Goal: Check status: Check status

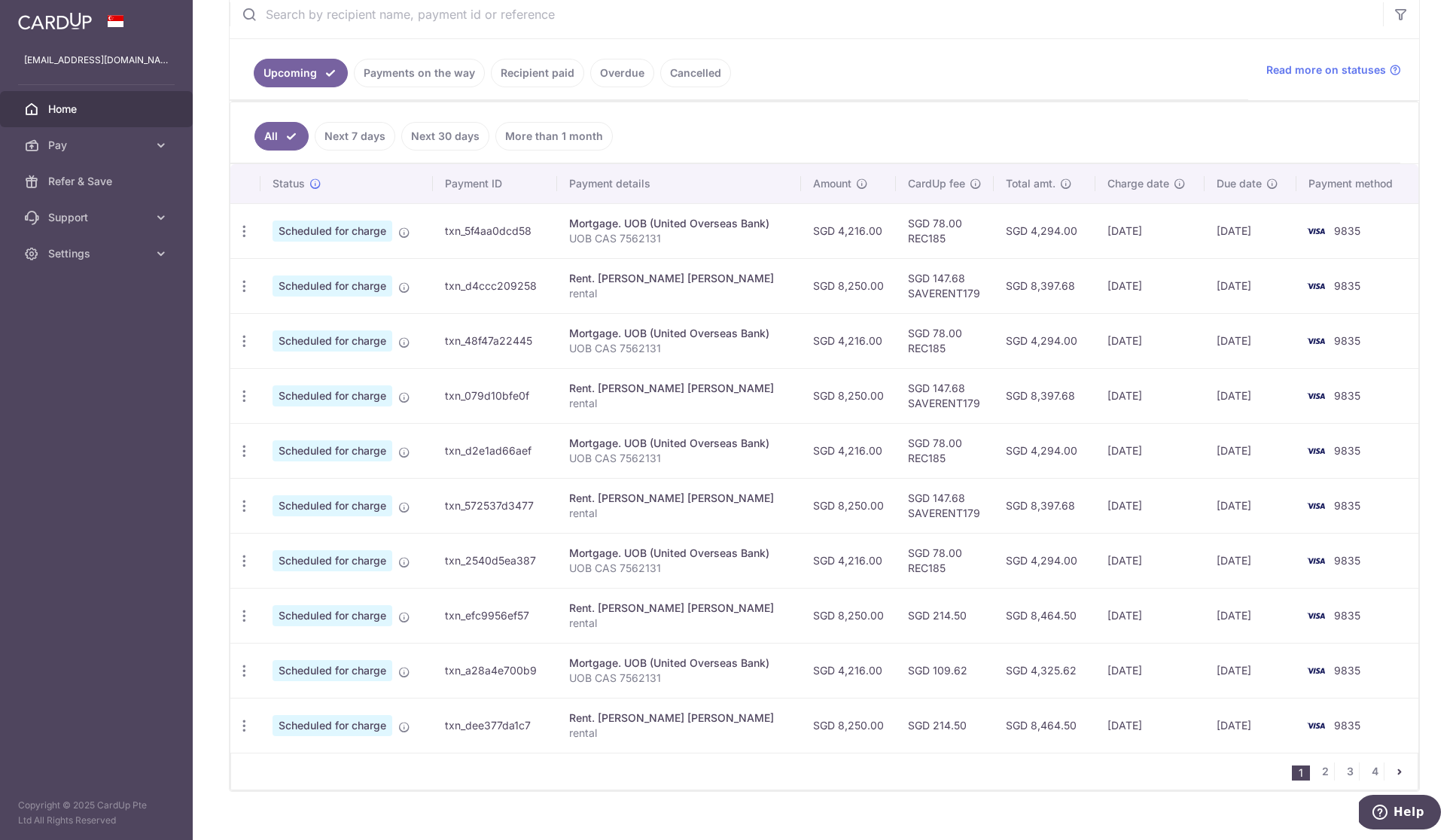
scroll to position [294, 0]
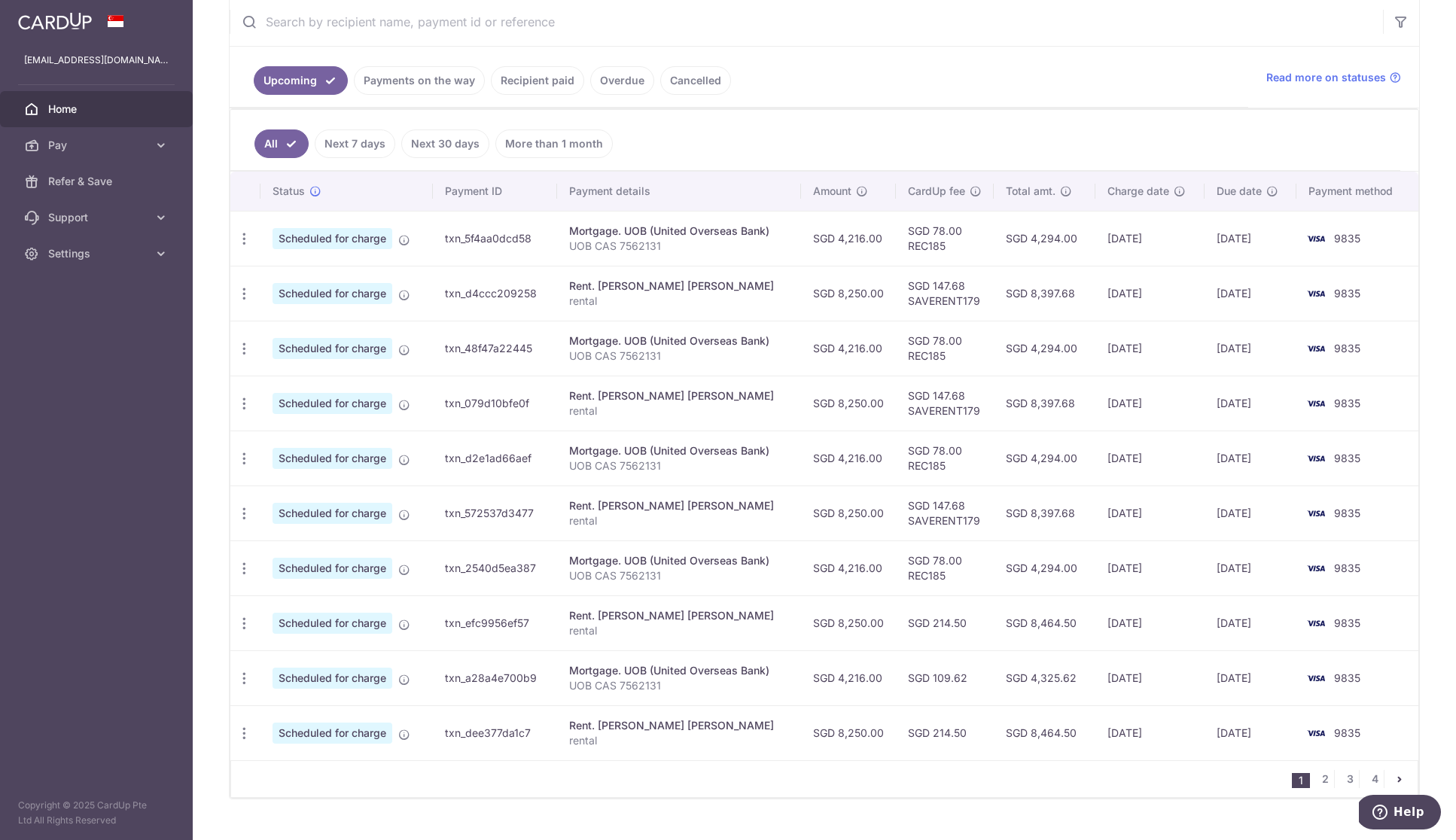
click at [534, 91] on link "Recipient paid" at bounding box center [538, 80] width 93 height 29
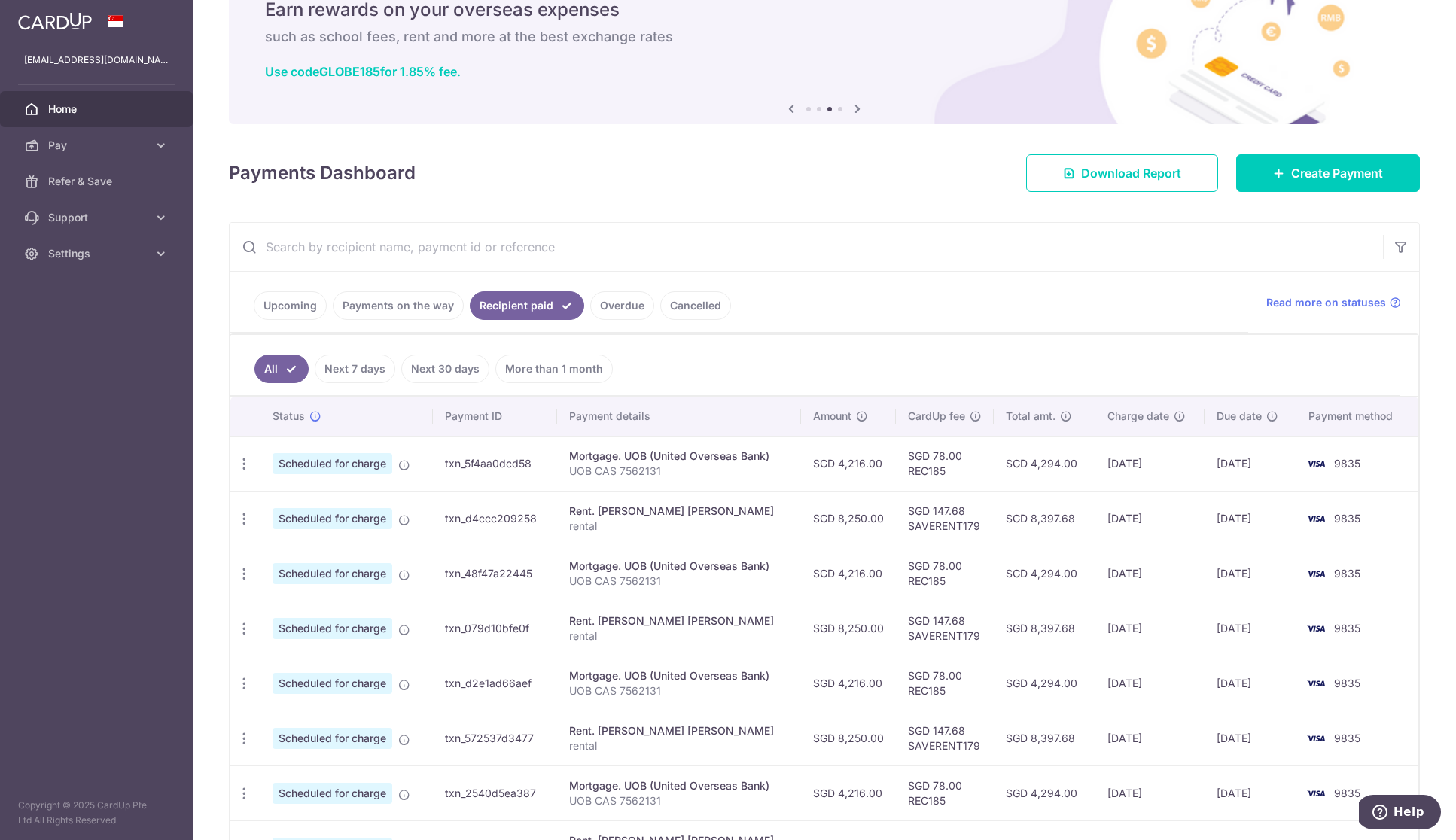
scroll to position [69, 0]
click at [395, 305] on link "Payments on the way" at bounding box center [399, 304] width 131 height 29
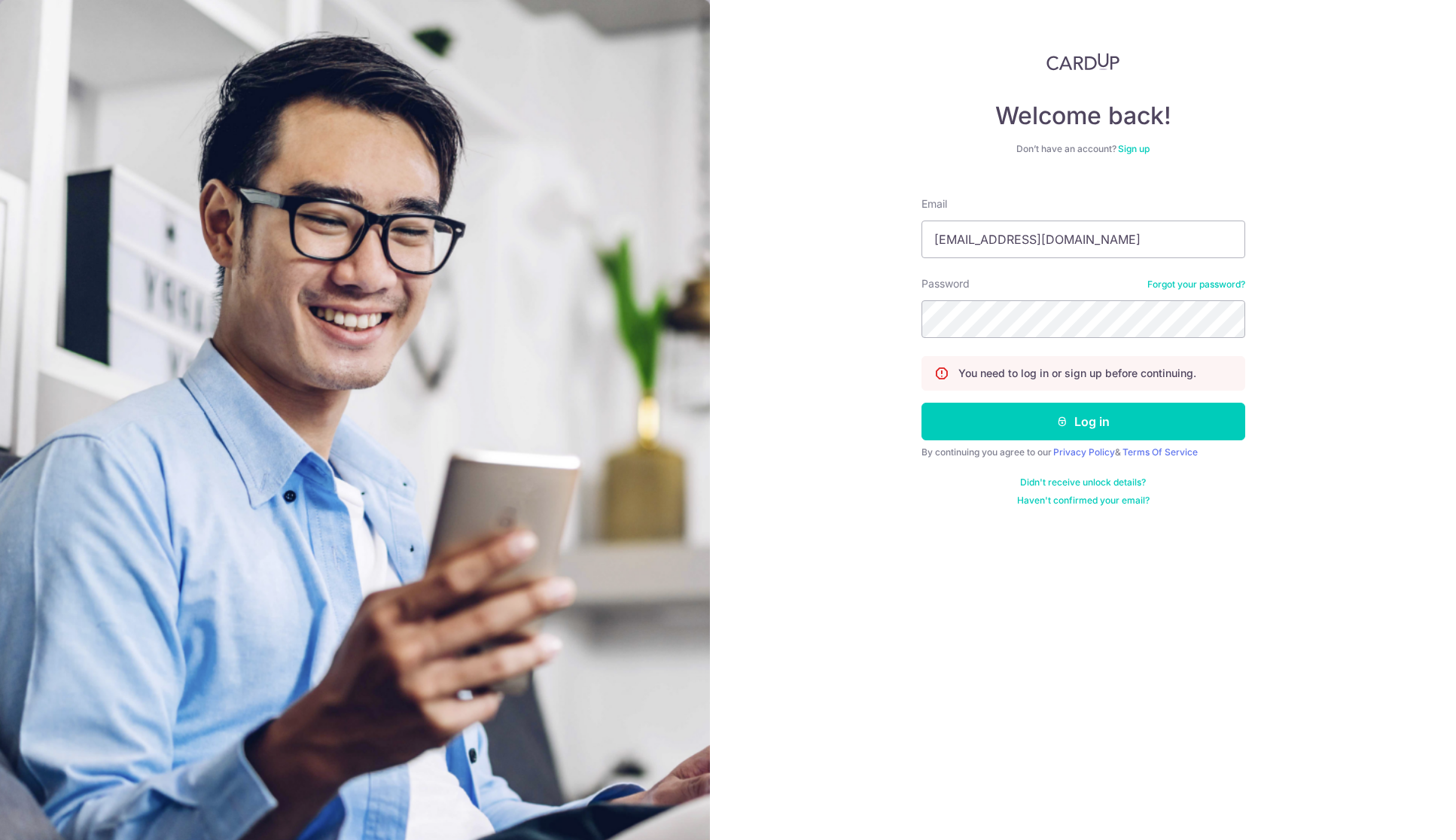
type input "[EMAIL_ADDRESS][DOMAIN_NAME]"
click at [1082, 422] on button "Log in" at bounding box center [1083, 422] width 324 height 38
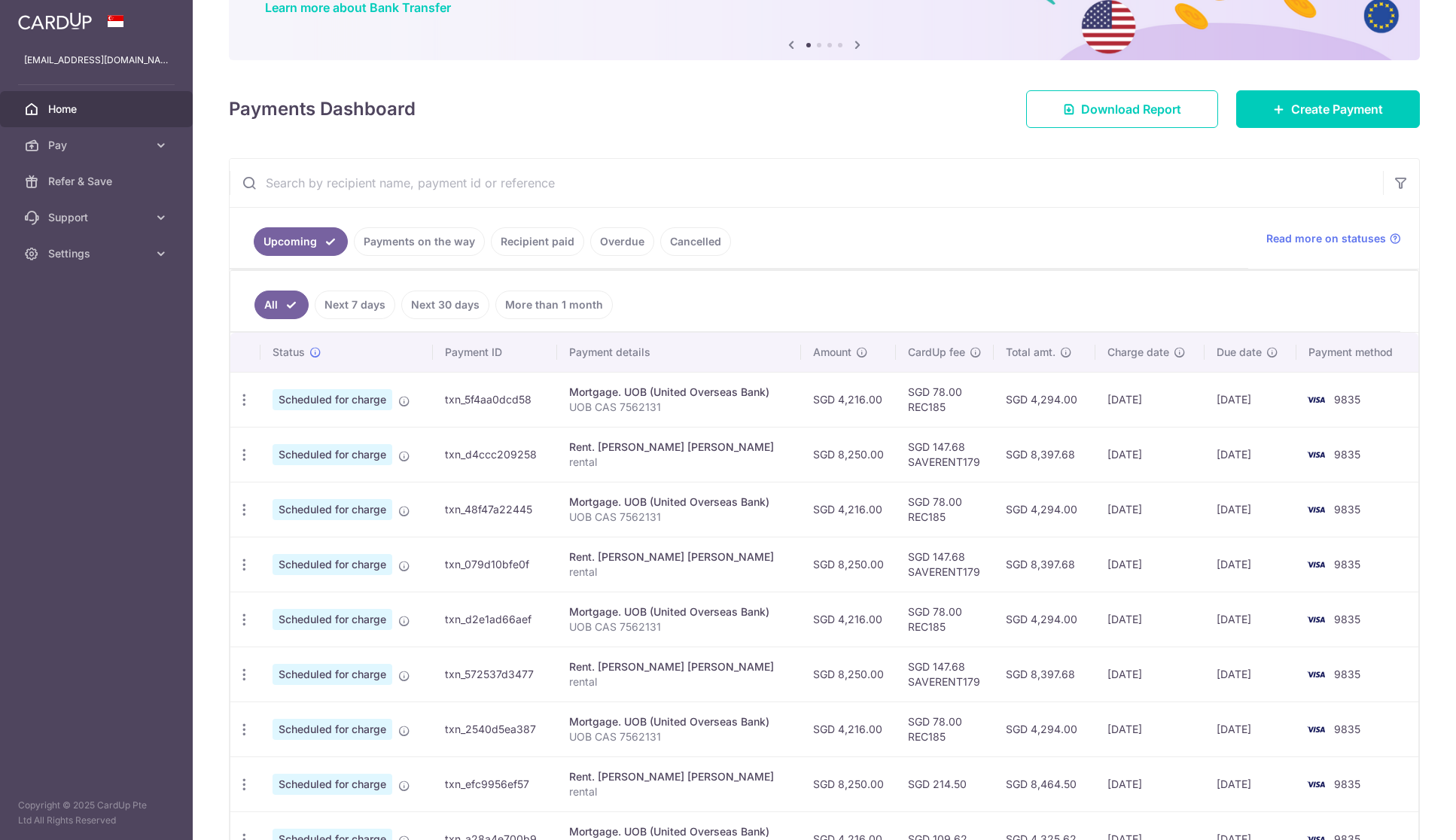
scroll to position [158, 0]
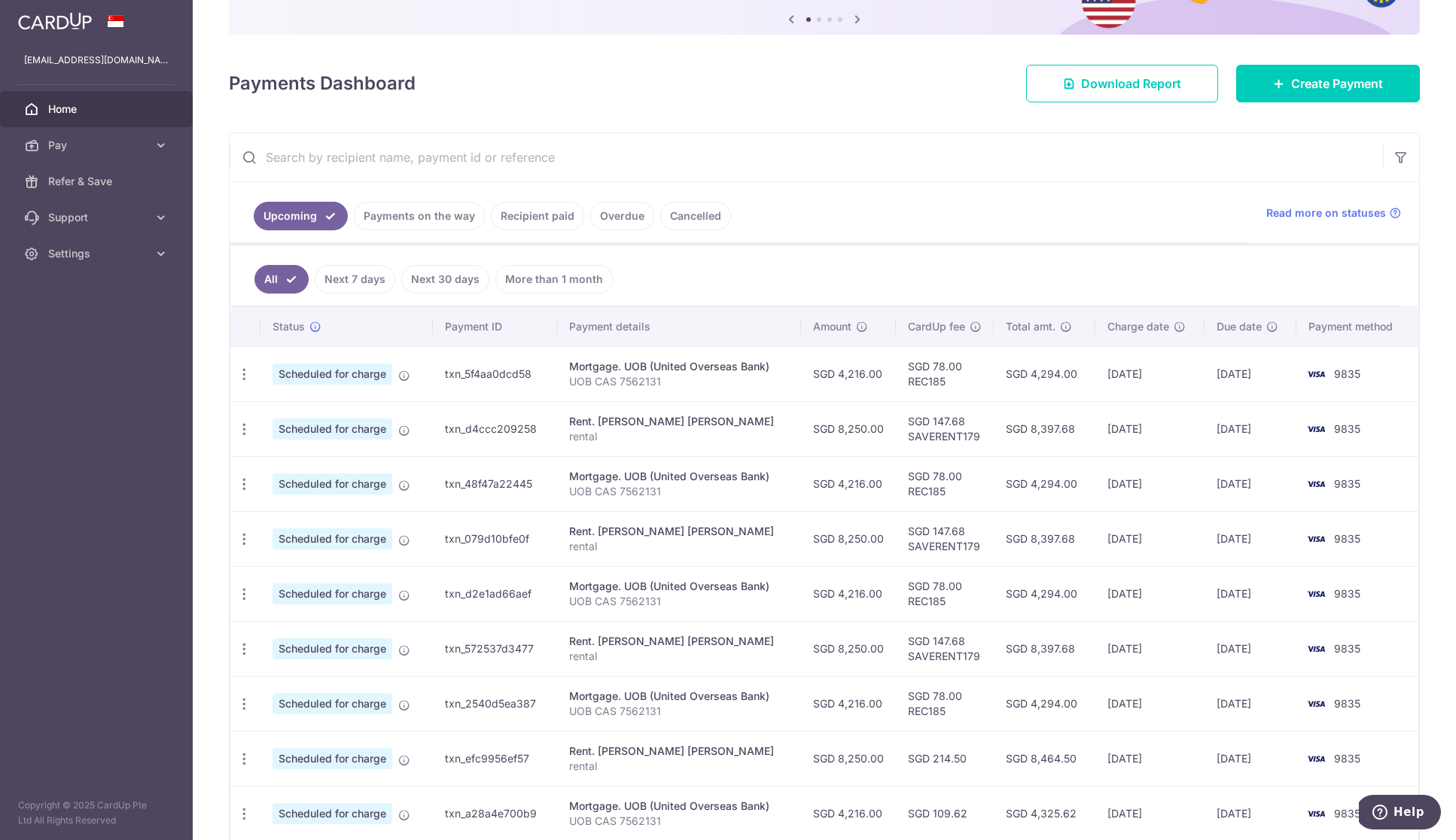
click at [417, 208] on link "Payments on the way" at bounding box center [419, 215] width 131 height 29
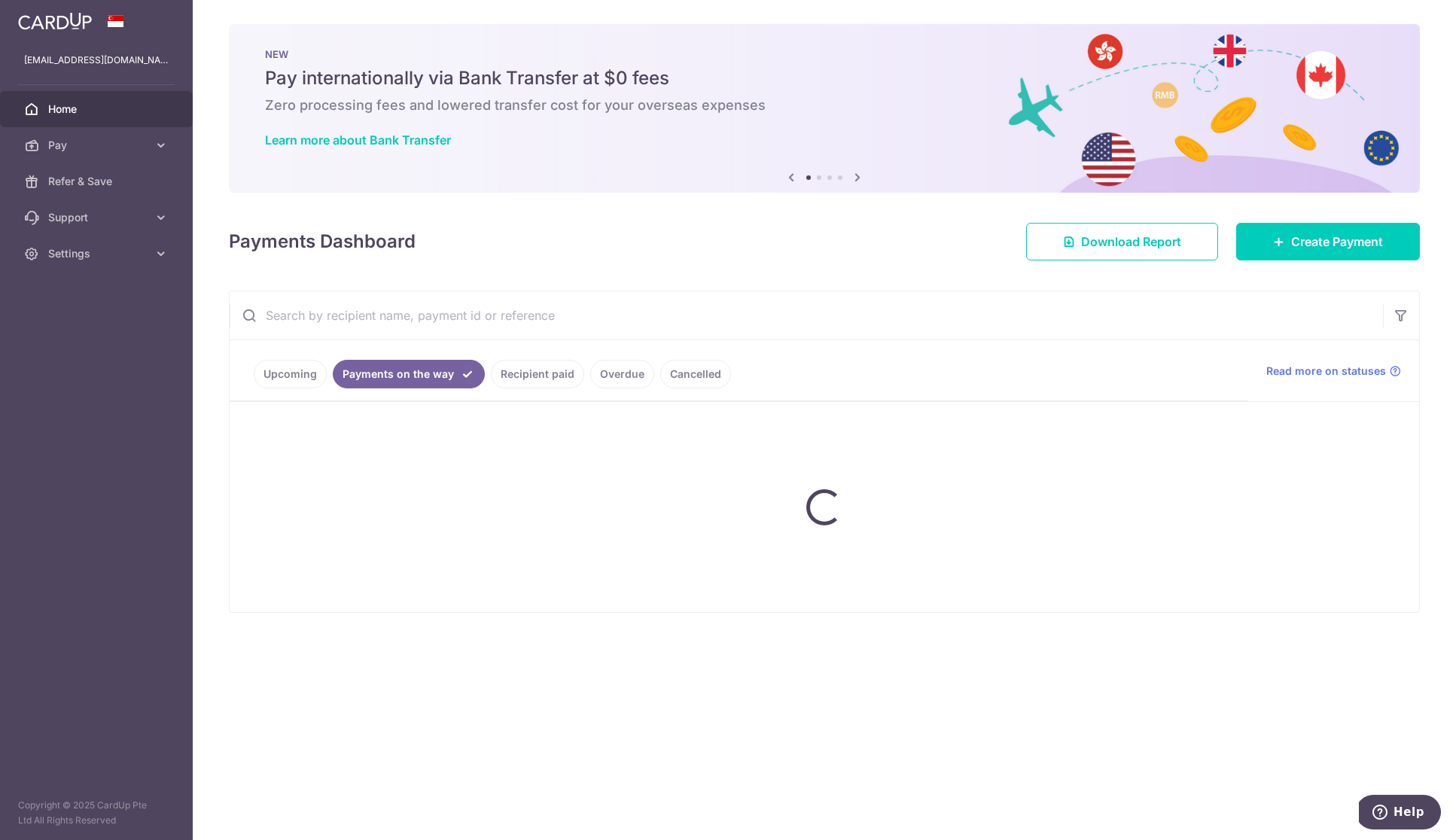
scroll to position [0, 0]
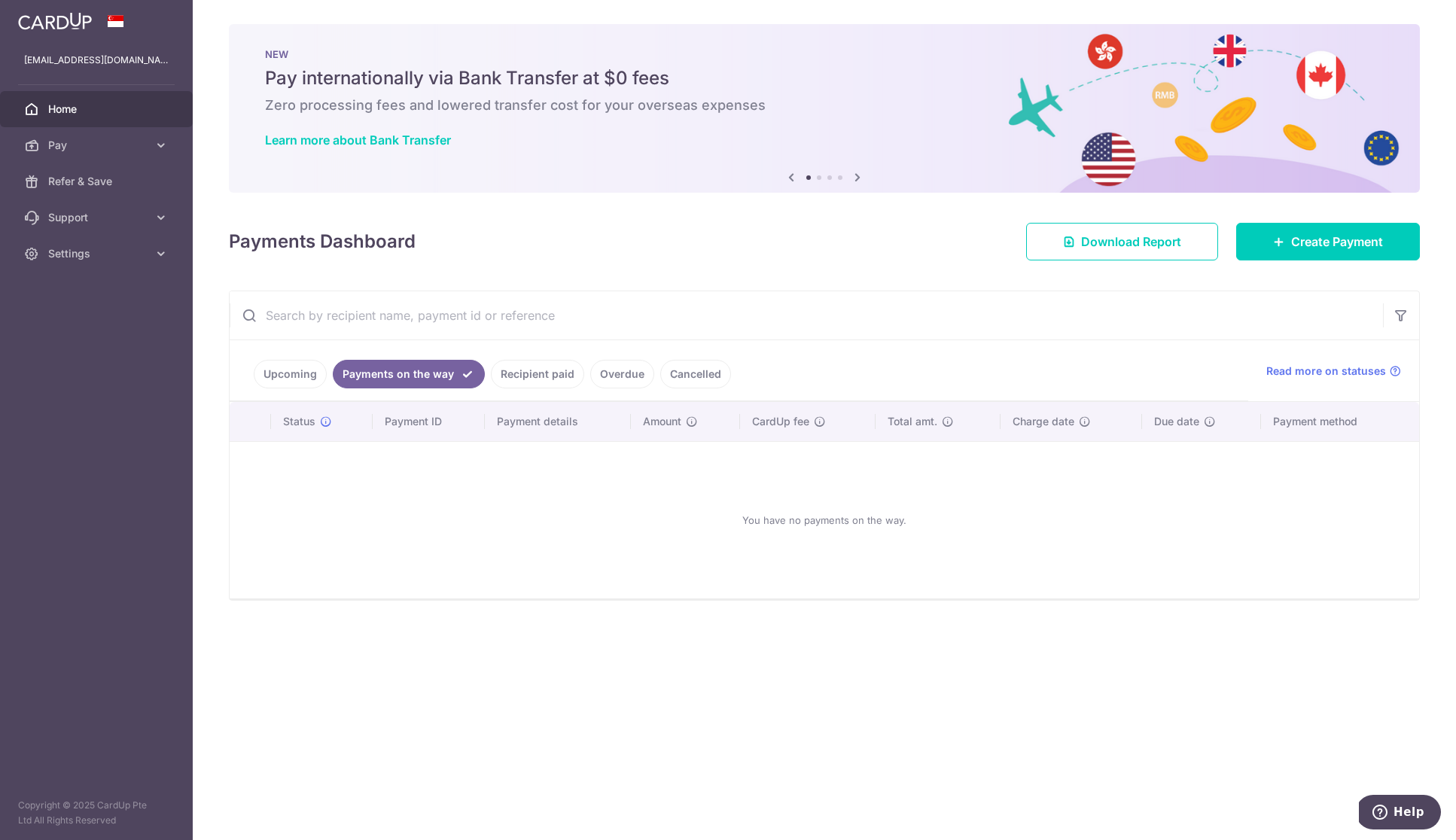
click at [519, 372] on link "Recipient paid" at bounding box center [538, 373] width 93 height 29
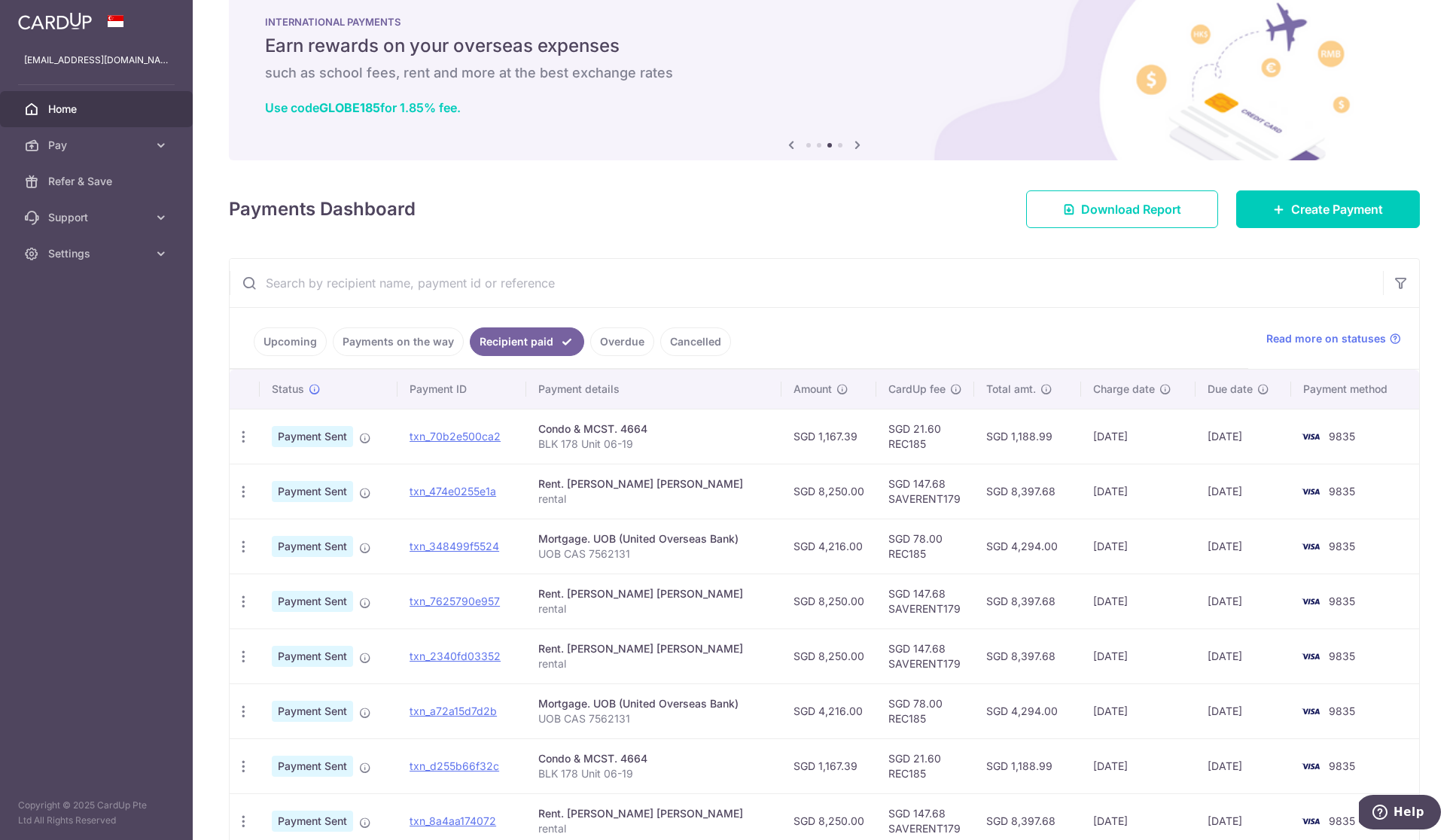
scroll to position [7, 0]
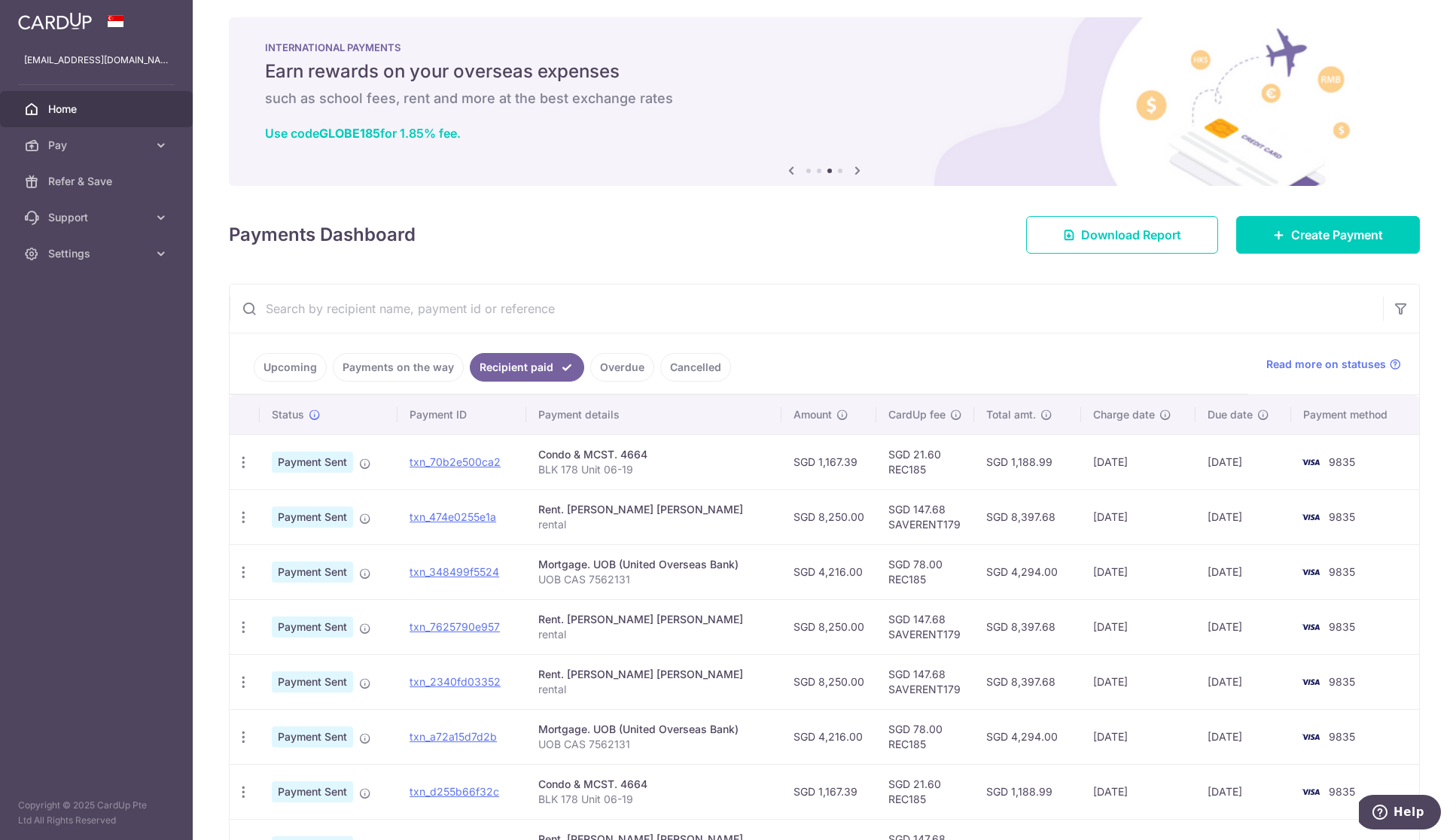
click at [276, 361] on link "Upcoming" at bounding box center [291, 366] width 73 height 29
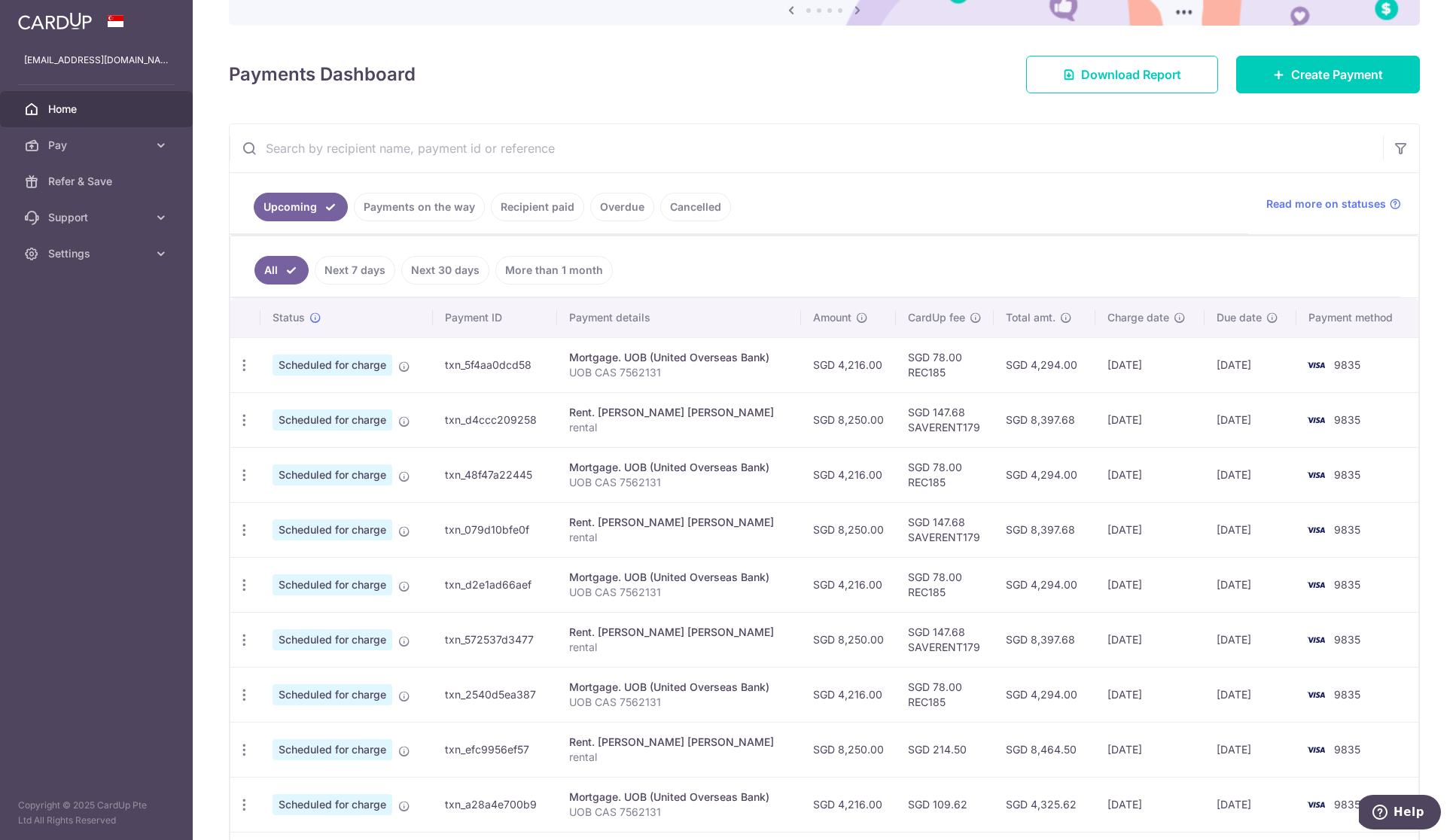
scroll to position [169, 0]
